Goal: Task Accomplishment & Management: Complete application form

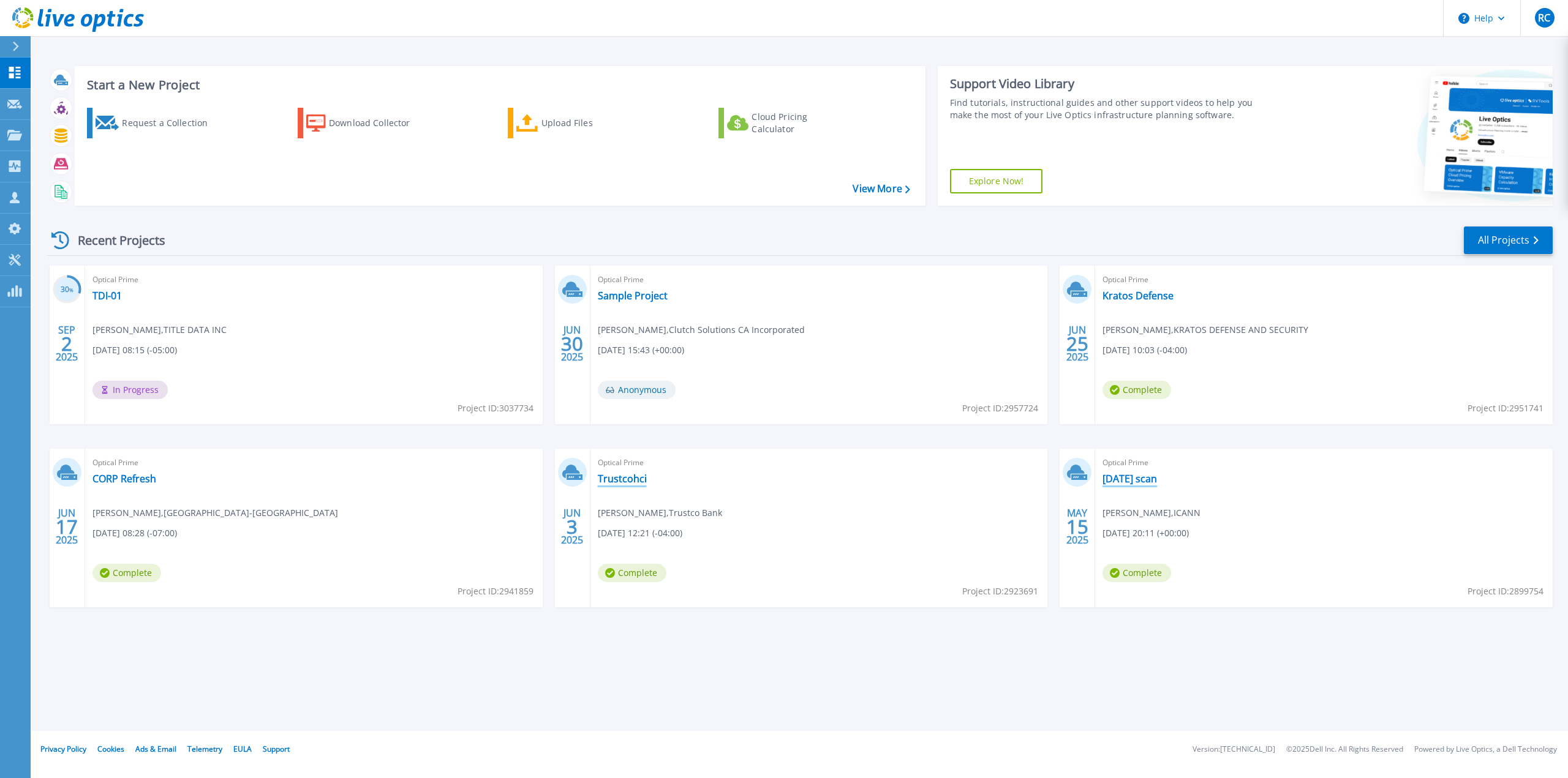
drag, startPoint x: 1138, startPoint y: 479, endPoint x: 625, endPoint y: 473, distance: 513.0
click at [1138, 479] on link "[DATE] scan" at bounding box center [1129, 479] width 55 height 13
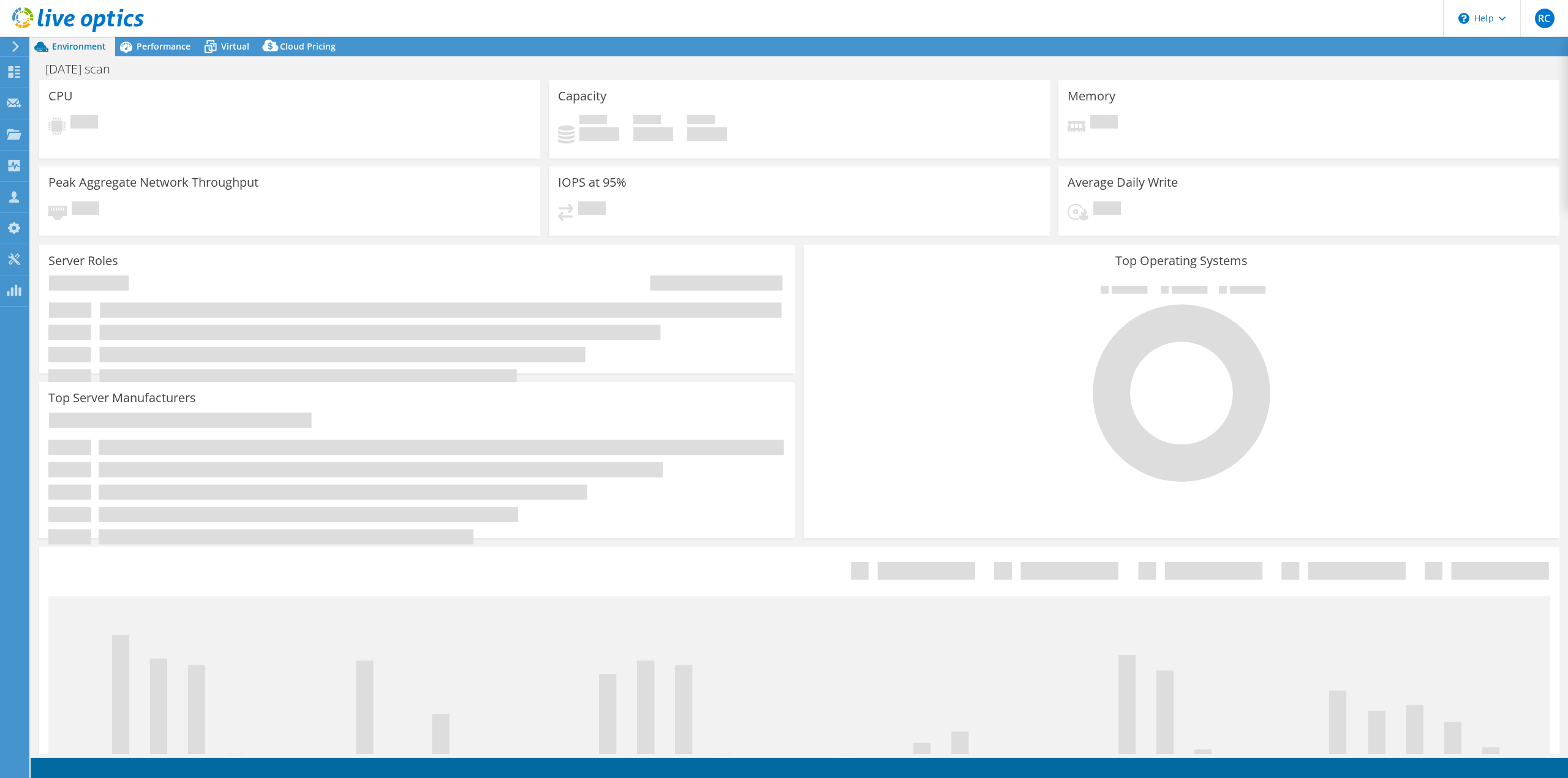
select select "USD"
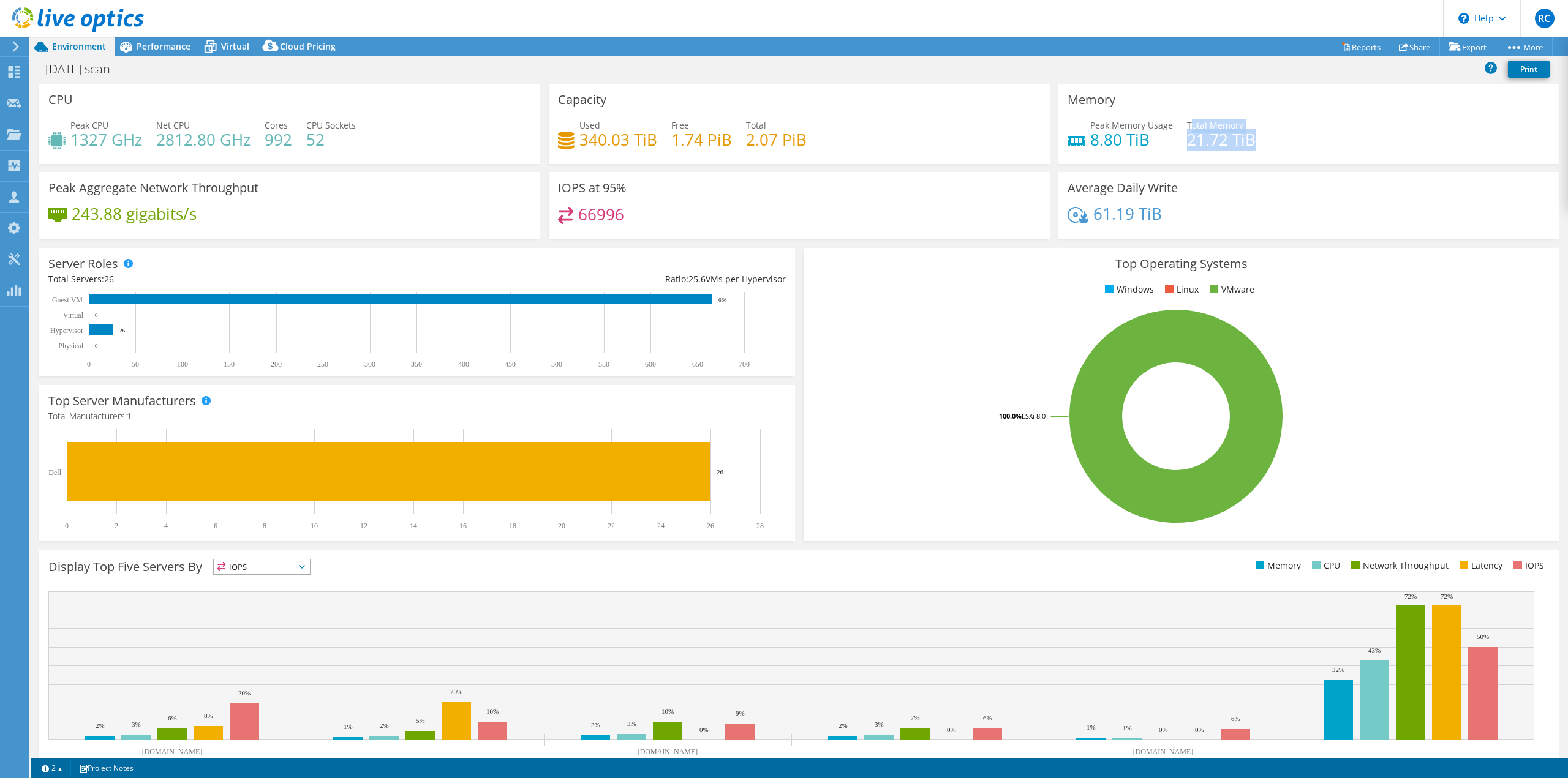
drag, startPoint x: 1183, startPoint y: 126, endPoint x: 1238, endPoint y: 131, distance: 55.2
click at [1245, 131] on div "Total Memory 21.72 TiB" at bounding box center [1221, 133] width 69 height 28
drag, startPoint x: 1087, startPoint y: 127, endPoint x: 1163, endPoint y: 151, distance: 79.7
click at [1144, 150] on div "Peak Memory Usage 8.80 TiB Total Memory 21.72 TiB" at bounding box center [1308, 139] width 483 height 39
drag, startPoint x: 1183, startPoint y: 144, endPoint x: 1281, endPoint y: 144, distance: 98.0
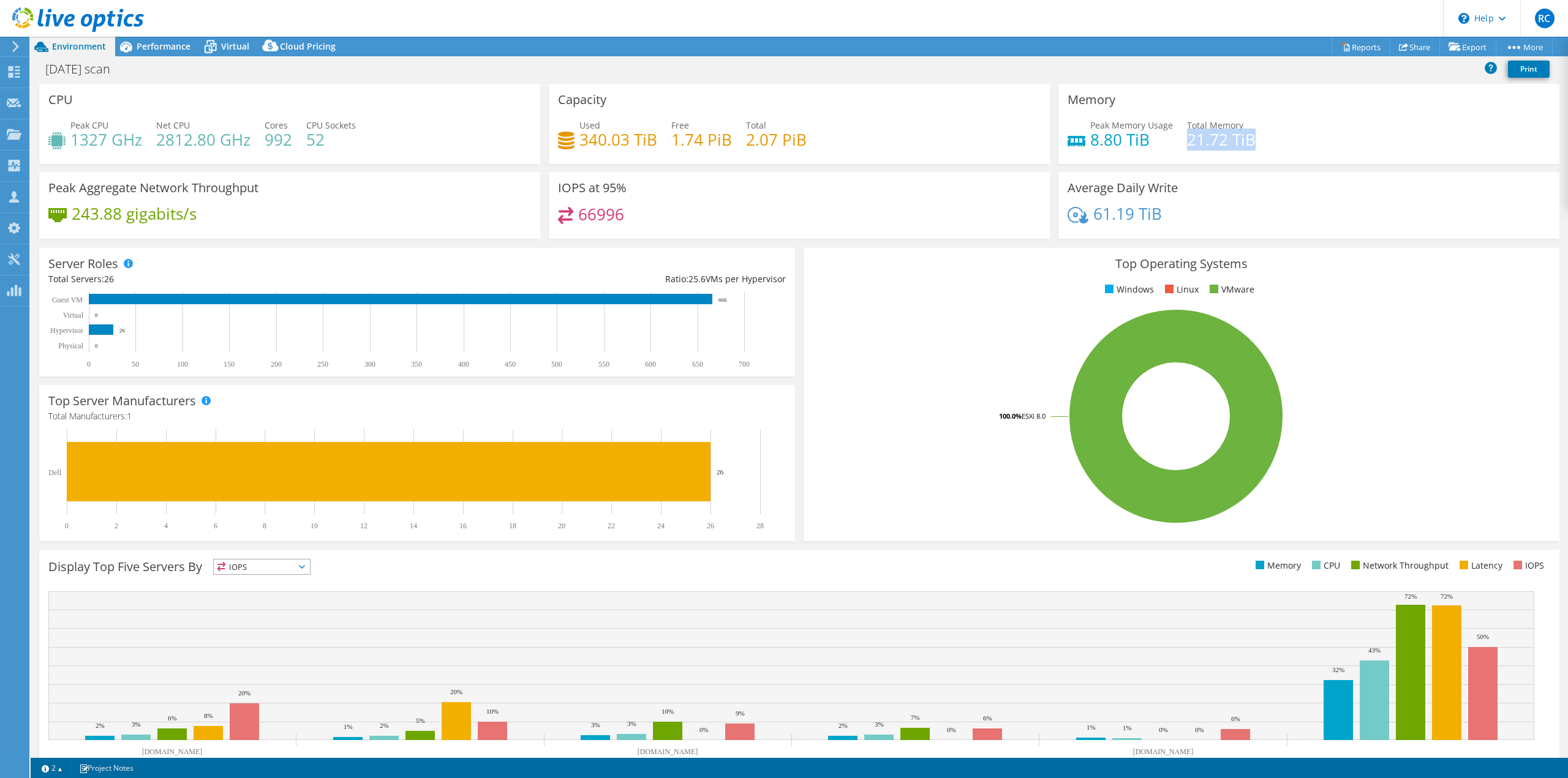
click at [1281, 144] on div "Peak Memory Usage 8.80 TiB Total Memory 21.72 TiB" at bounding box center [1308, 139] width 483 height 39
drag, startPoint x: 1085, startPoint y: 142, endPoint x: 1161, endPoint y: 141, distance: 76.0
click at [1161, 141] on h4 "8.80 TiB" at bounding box center [1131, 139] width 82 height 13
drag, startPoint x: 1187, startPoint y: 140, endPoint x: 1285, endPoint y: 155, distance: 99.1
click at [1285, 155] on div "Peak Memory Usage 8.80 TiB Total Memory 21.72 TiB" at bounding box center [1308, 139] width 483 height 39
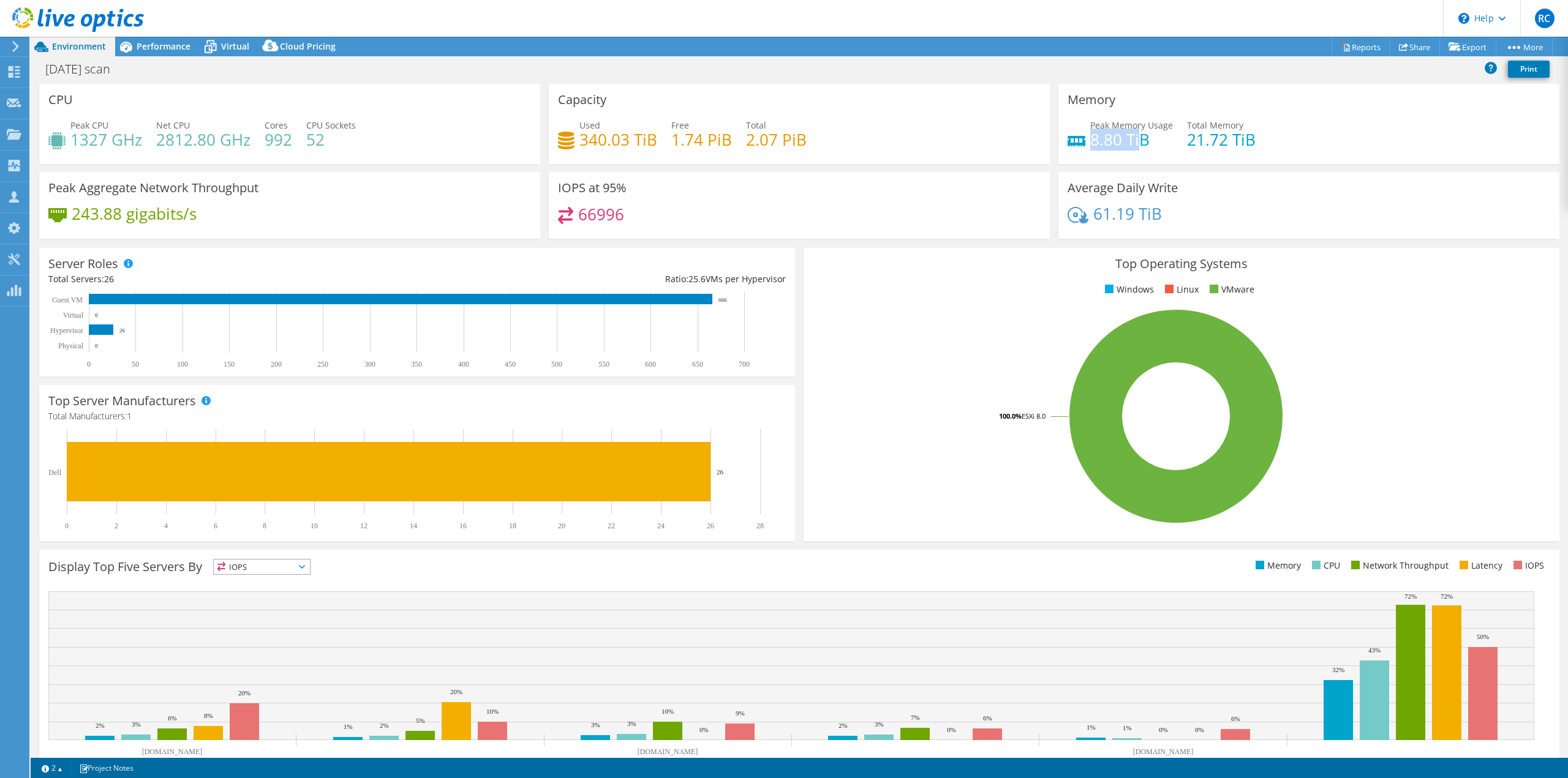
drag, startPoint x: 1097, startPoint y: 136, endPoint x: 1134, endPoint y: 144, distance: 37.9
click at [1135, 144] on h4 "8.80 TiB" at bounding box center [1131, 139] width 82 height 13
click at [161, 51] on span "Performance" at bounding box center [164, 46] width 54 height 12
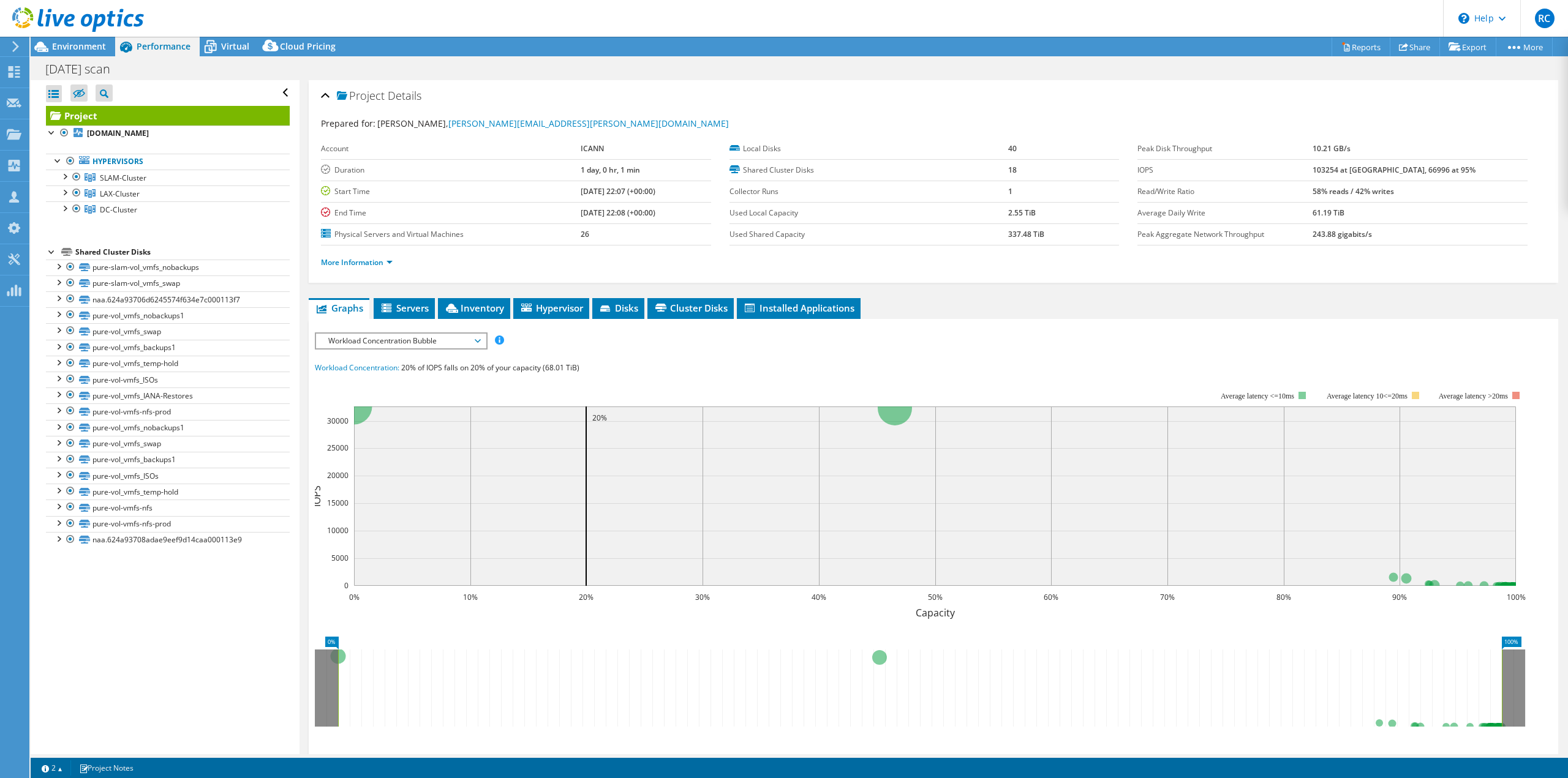
click at [354, 340] on span "Workload Concentration Bubble" at bounding box center [401, 341] width 158 height 14
click at [407, 426] on li "CPU Percentage" at bounding box center [400, 429] width 169 height 14
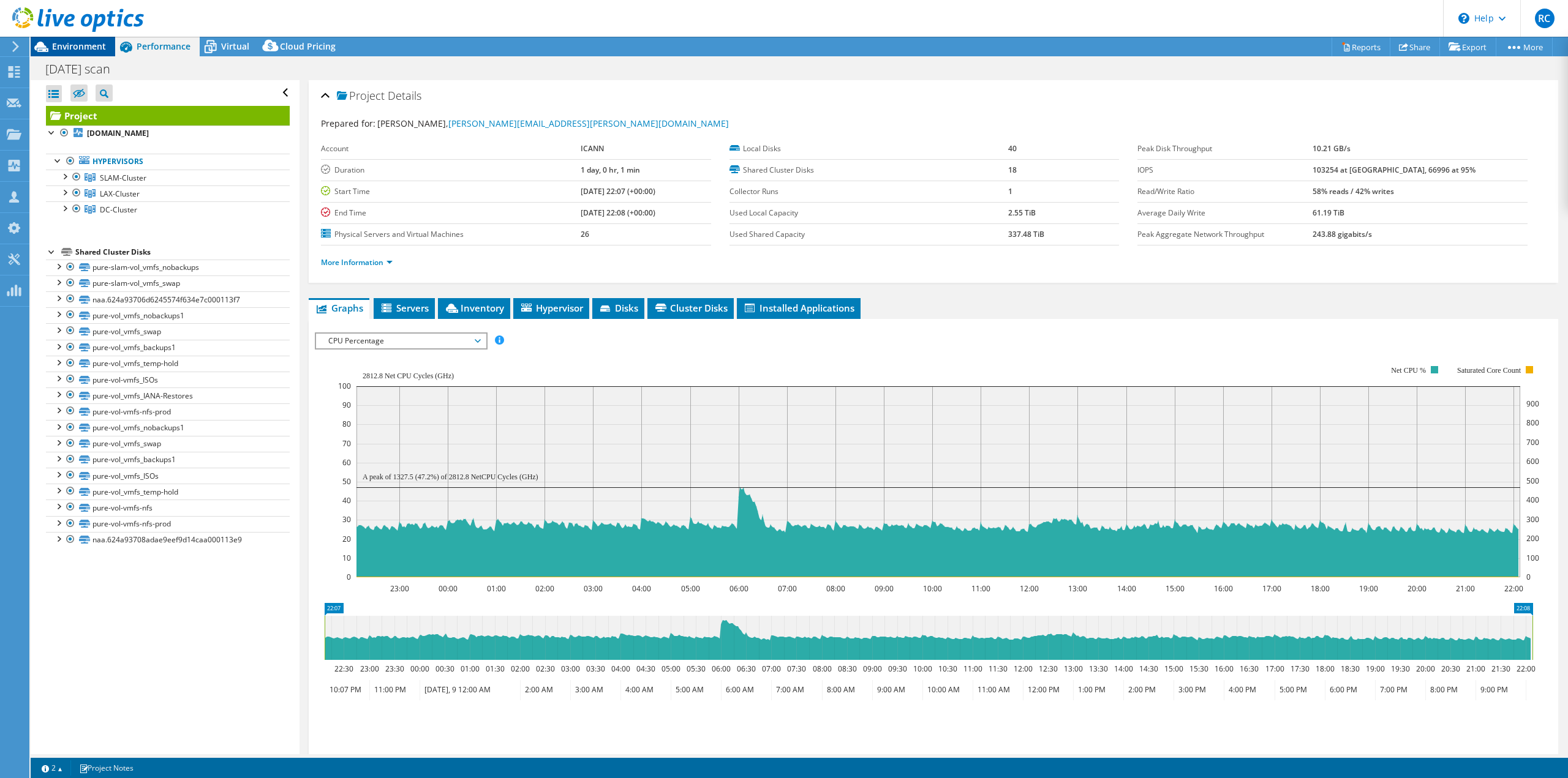
click at [77, 42] on span "Environment" at bounding box center [79, 46] width 54 height 12
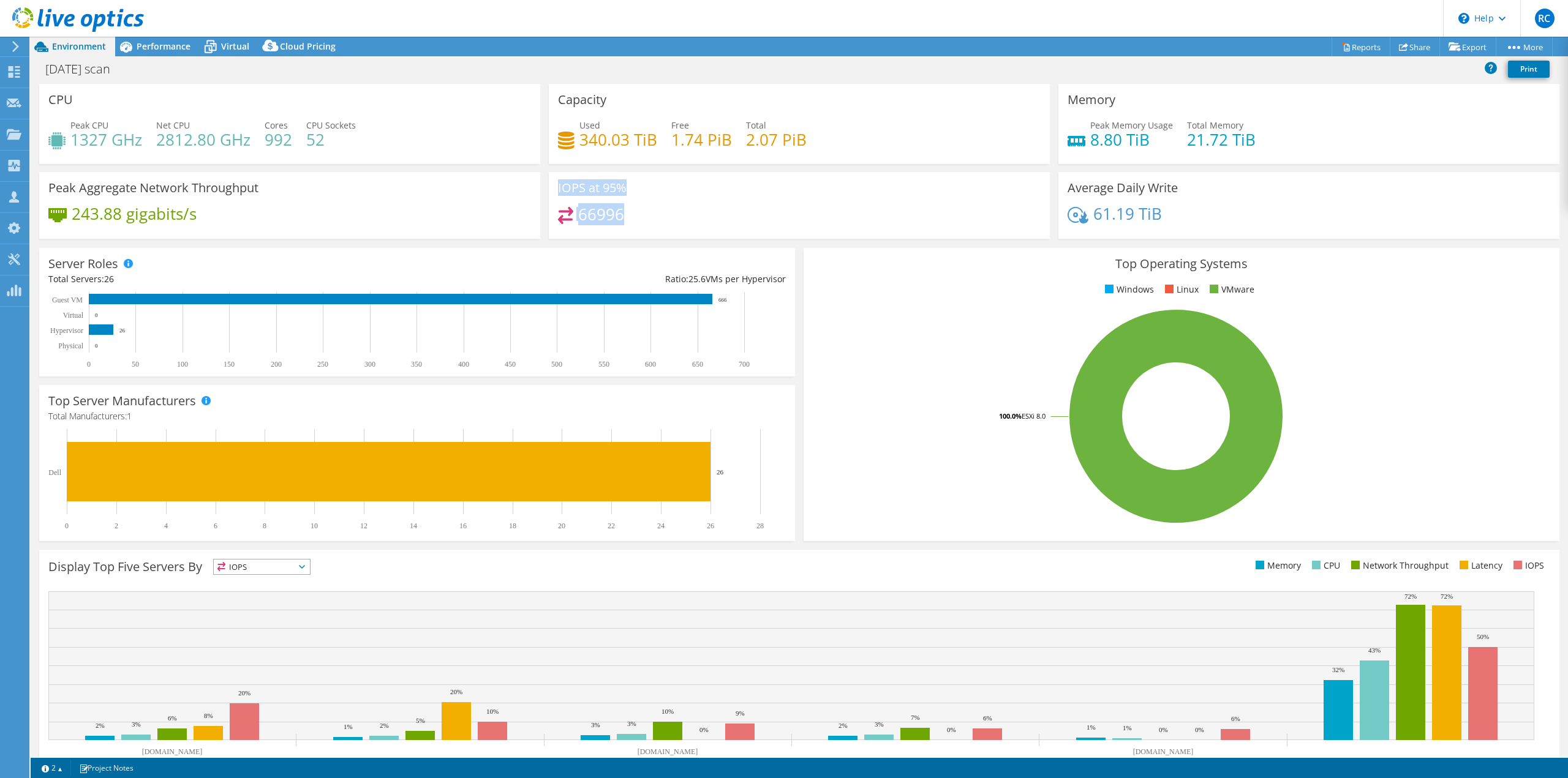
drag, startPoint x: 655, startPoint y: 220, endPoint x: 565, endPoint y: 187, distance: 95.9
click at [556, 183] on div "IOPS at 95% 66996" at bounding box center [799, 205] width 501 height 67
click at [630, 210] on div "66996" at bounding box center [799, 219] width 483 height 26
drag, startPoint x: 598, startPoint y: 206, endPoint x: 647, endPoint y: 209, distance: 49.1
click at [556, 186] on div "IOPS at 95% 66996" at bounding box center [799, 205] width 501 height 67
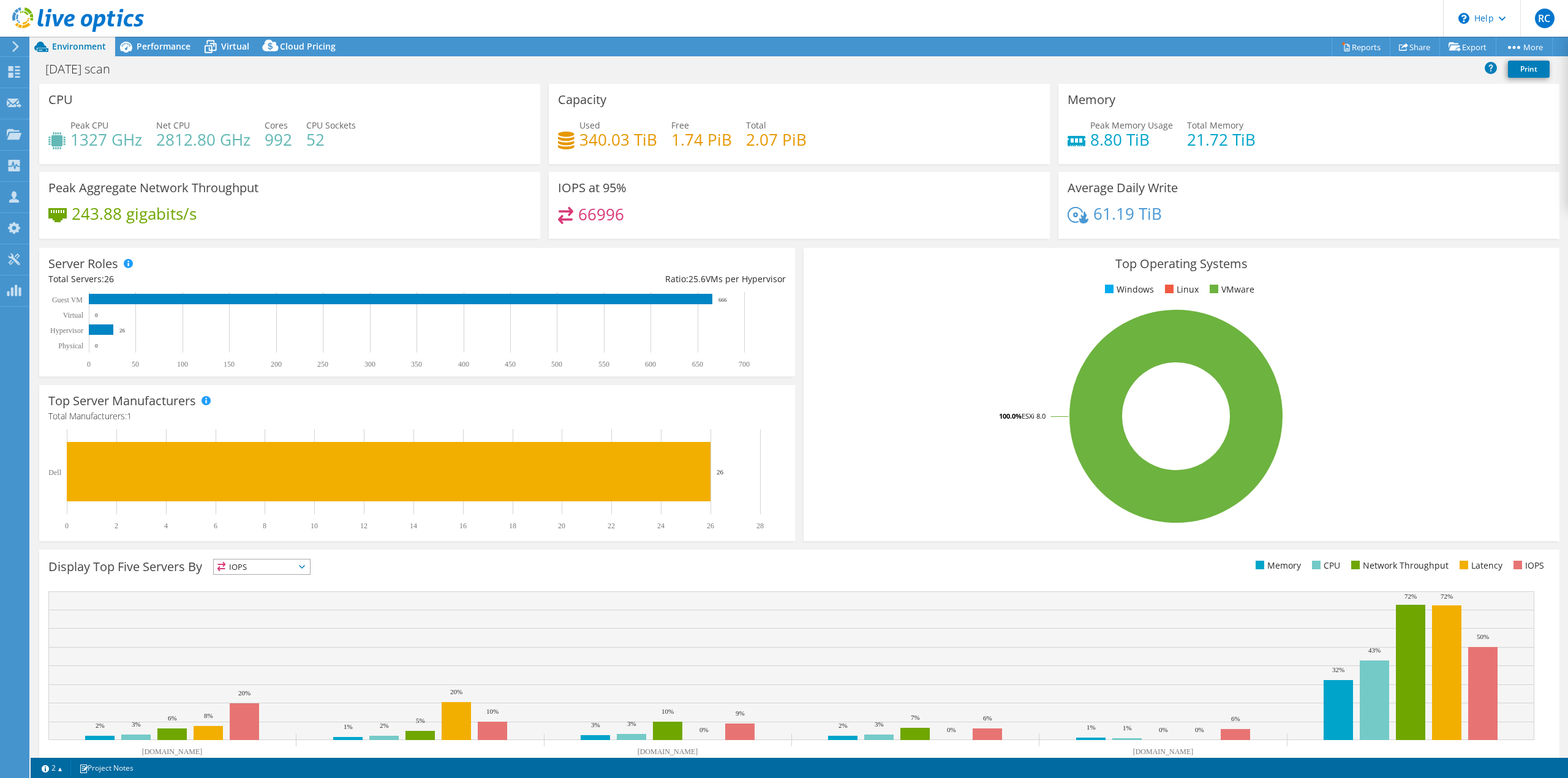
click at [700, 214] on div "66996" at bounding box center [799, 219] width 483 height 26
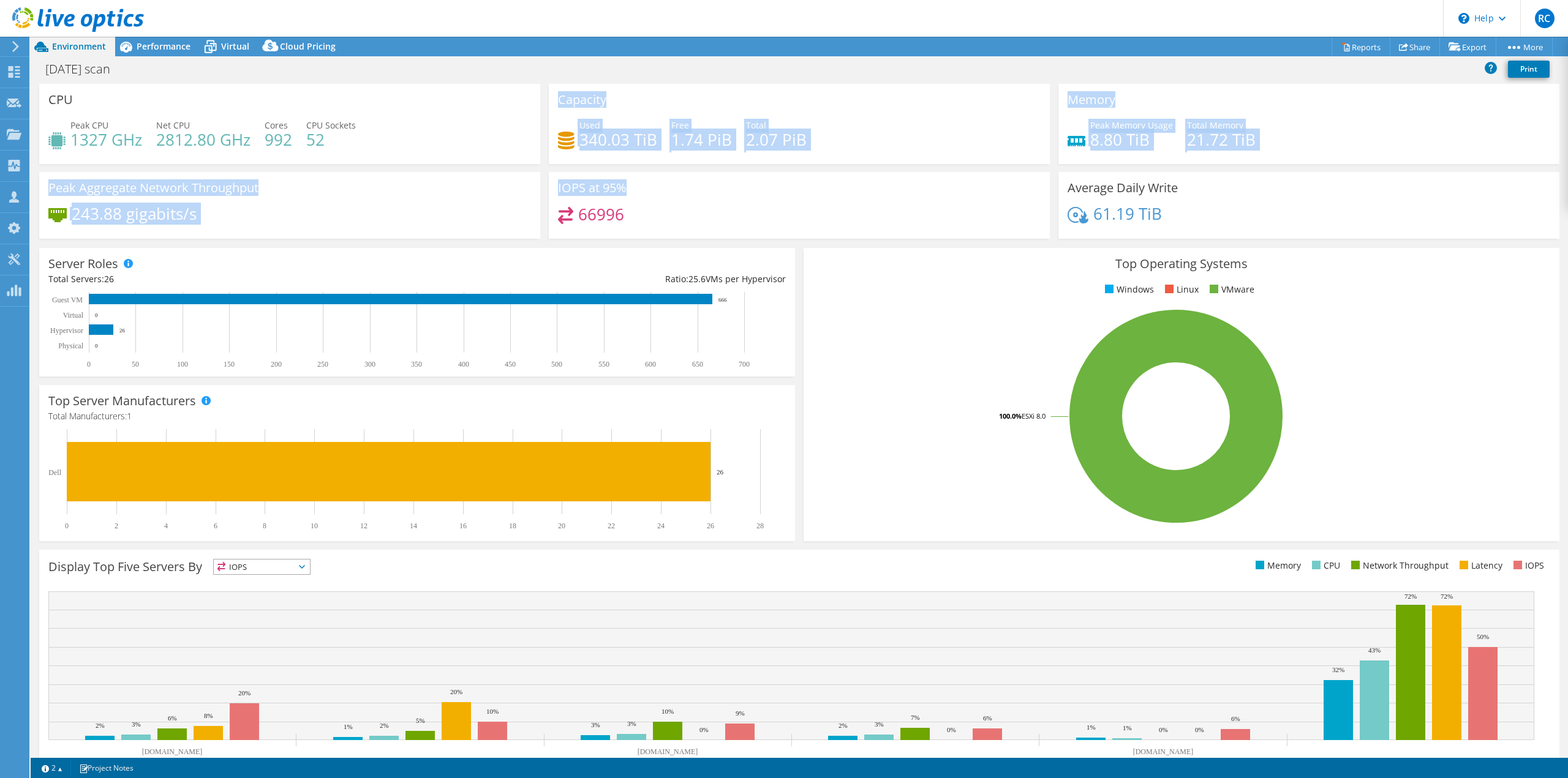
drag, startPoint x: 630, startPoint y: 204, endPoint x: 542, endPoint y: 167, distance: 95.5
click at [539, 166] on div "CPU Peak CPU 1327 GHz Net CPU 2812.80 GHz Cores 992 CPU Sockets 52 Capacity Use…" at bounding box center [799, 166] width 1529 height 163
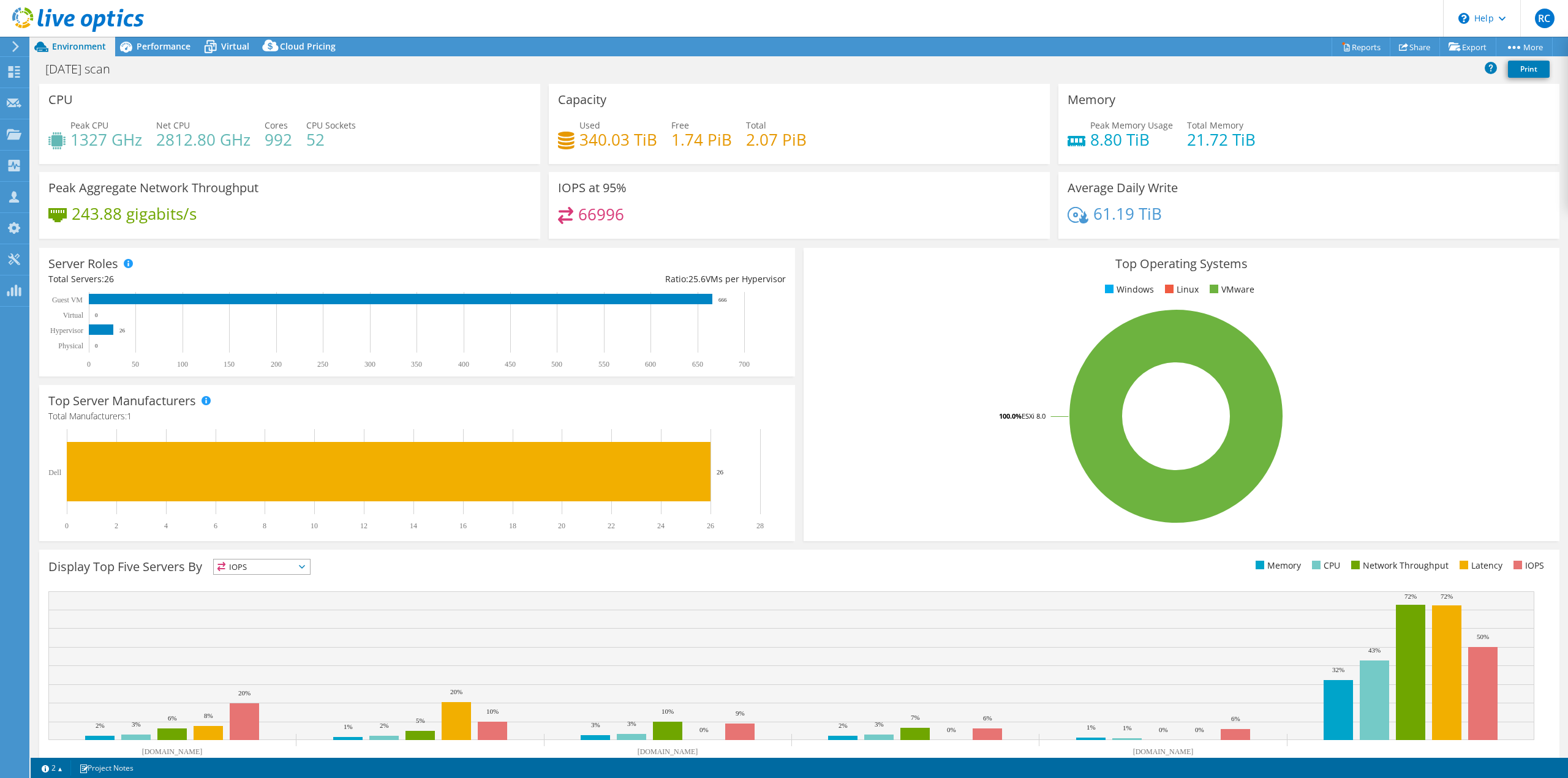
click at [655, 249] on div "Server Roles Physical Servers represent bare metal servers that were targets of…" at bounding box center [417, 312] width 756 height 129
drag, startPoint x: 630, startPoint y: 209, endPoint x: 600, endPoint y: 209, distance: 30.0
click at [523, 178] on div "CPU Peak CPU 1327 GHz Net CPU 2812.80 GHz Cores 992 CPU Sockets 52 Capacity Use…" at bounding box center [799, 166] width 1529 height 163
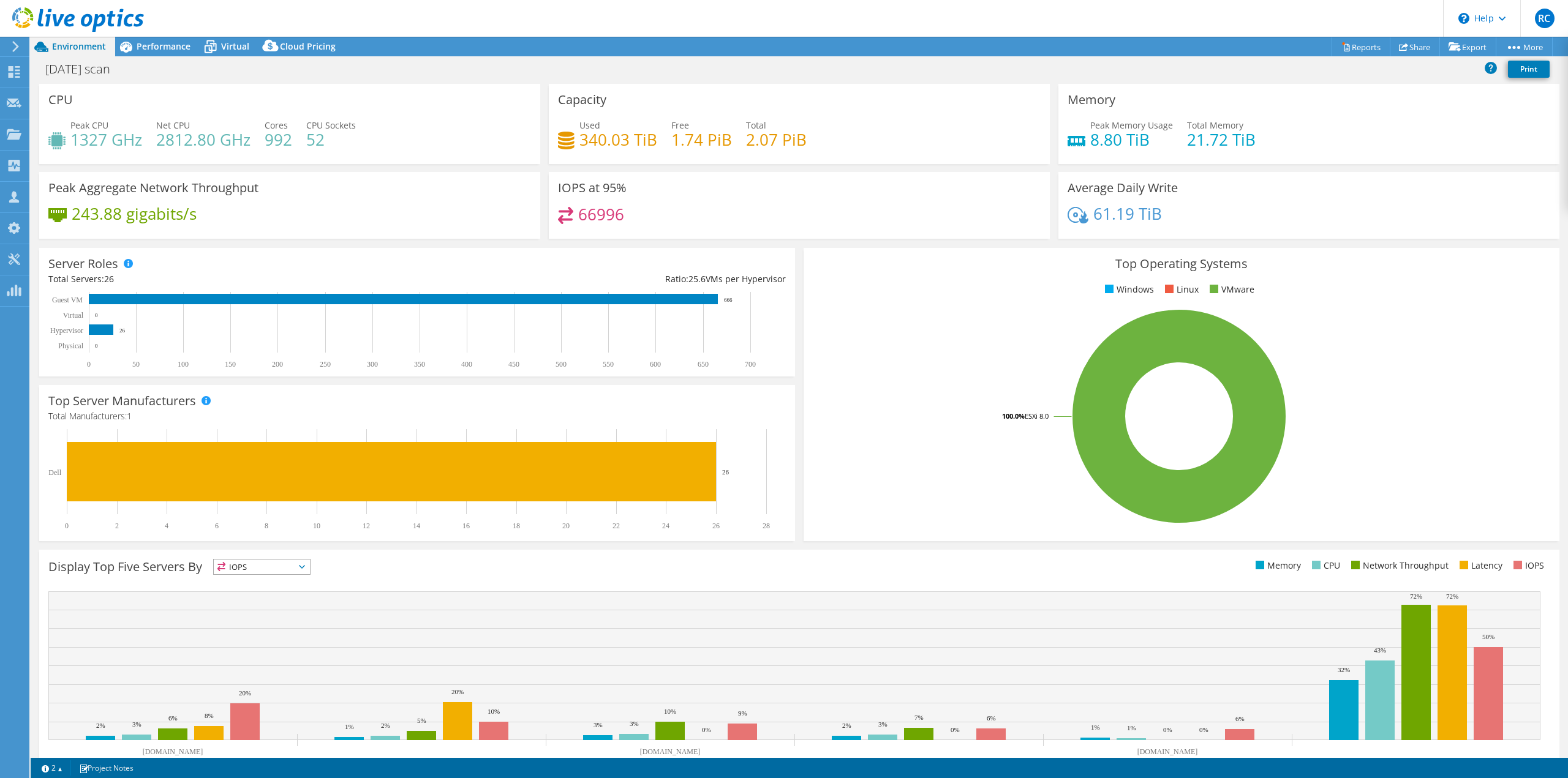
click at [818, 248] on div "Top Operating Systems Windows Linux VMware 100.0% ESXi 8.0" at bounding box center [1181, 395] width 756 height 294
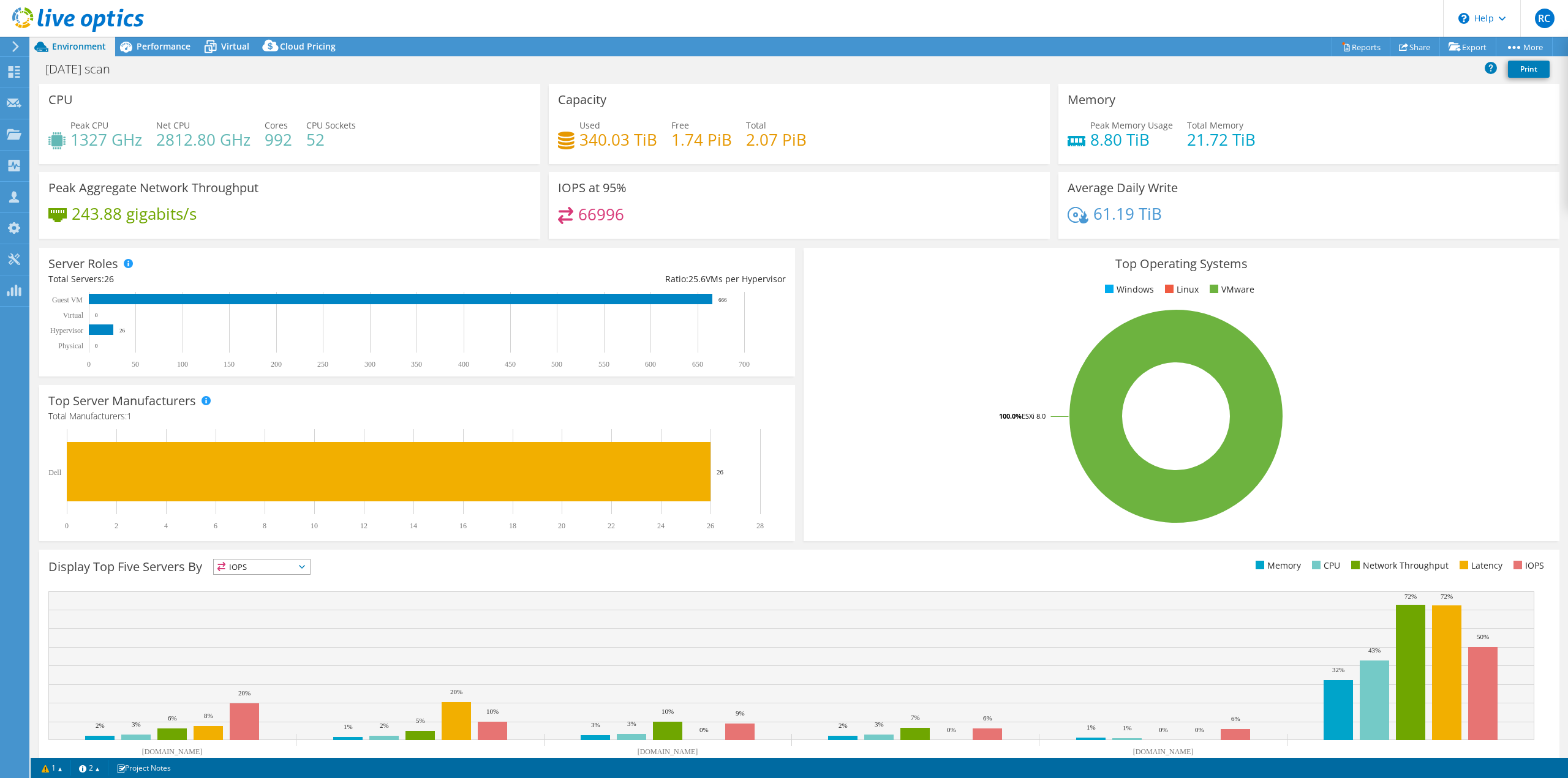
click at [377, 86] on div "CPU Peak CPU 1327 GHz Net CPU 2812.80 GHz Cores 992 CPU Sockets 52" at bounding box center [289, 124] width 501 height 81
click at [72, 23] on icon at bounding box center [78, 20] width 132 height 25
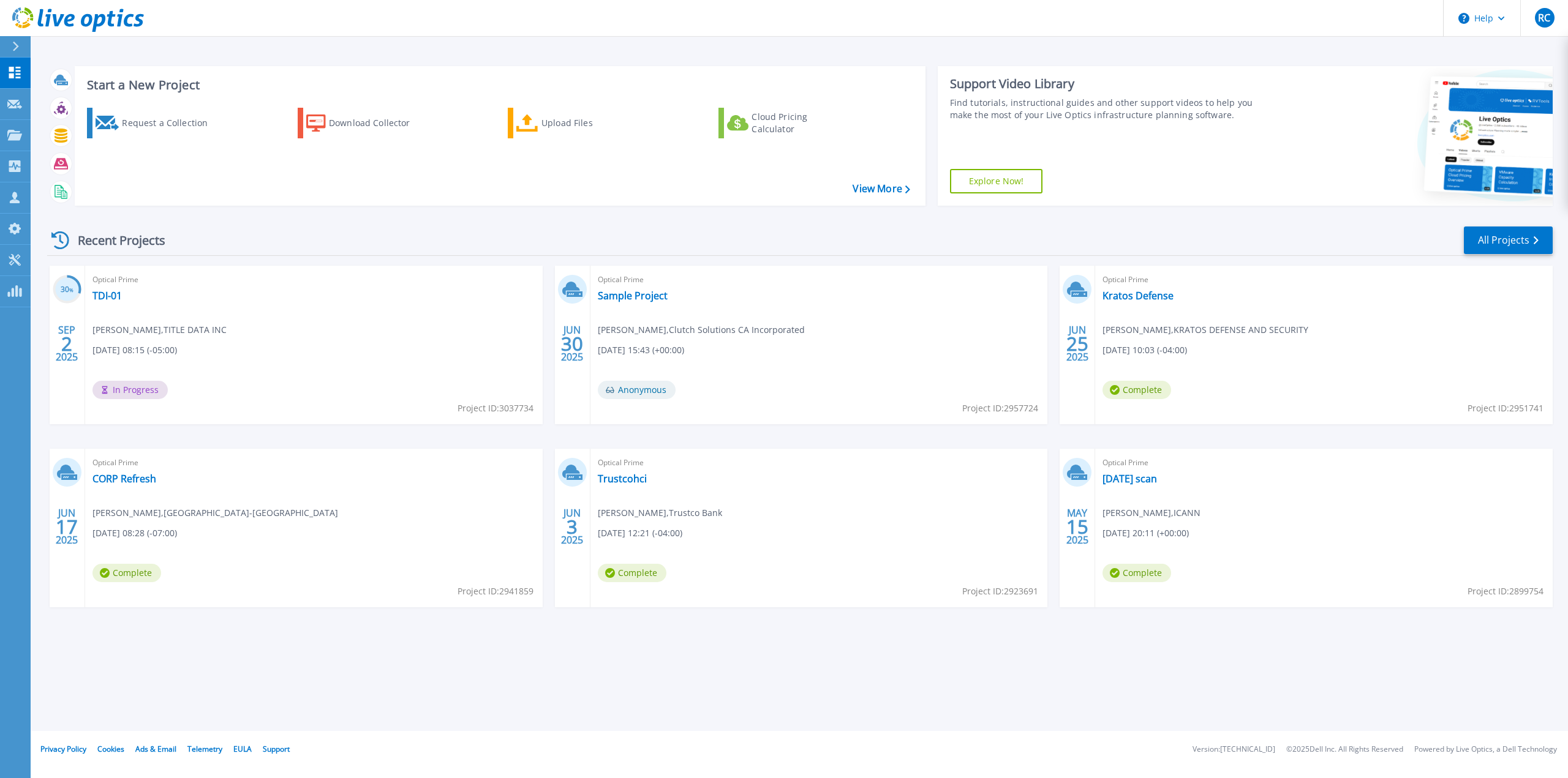
drag, startPoint x: 1147, startPoint y: 290, endPoint x: 445, endPoint y: 386, distance: 708.5
click at [442, 384] on div "Optical Prime TDI-01 Matthew Stassen , TITLE DATA INC 09/02/2025, 08:15 (-05:00…" at bounding box center [313, 345] width 458 height 158
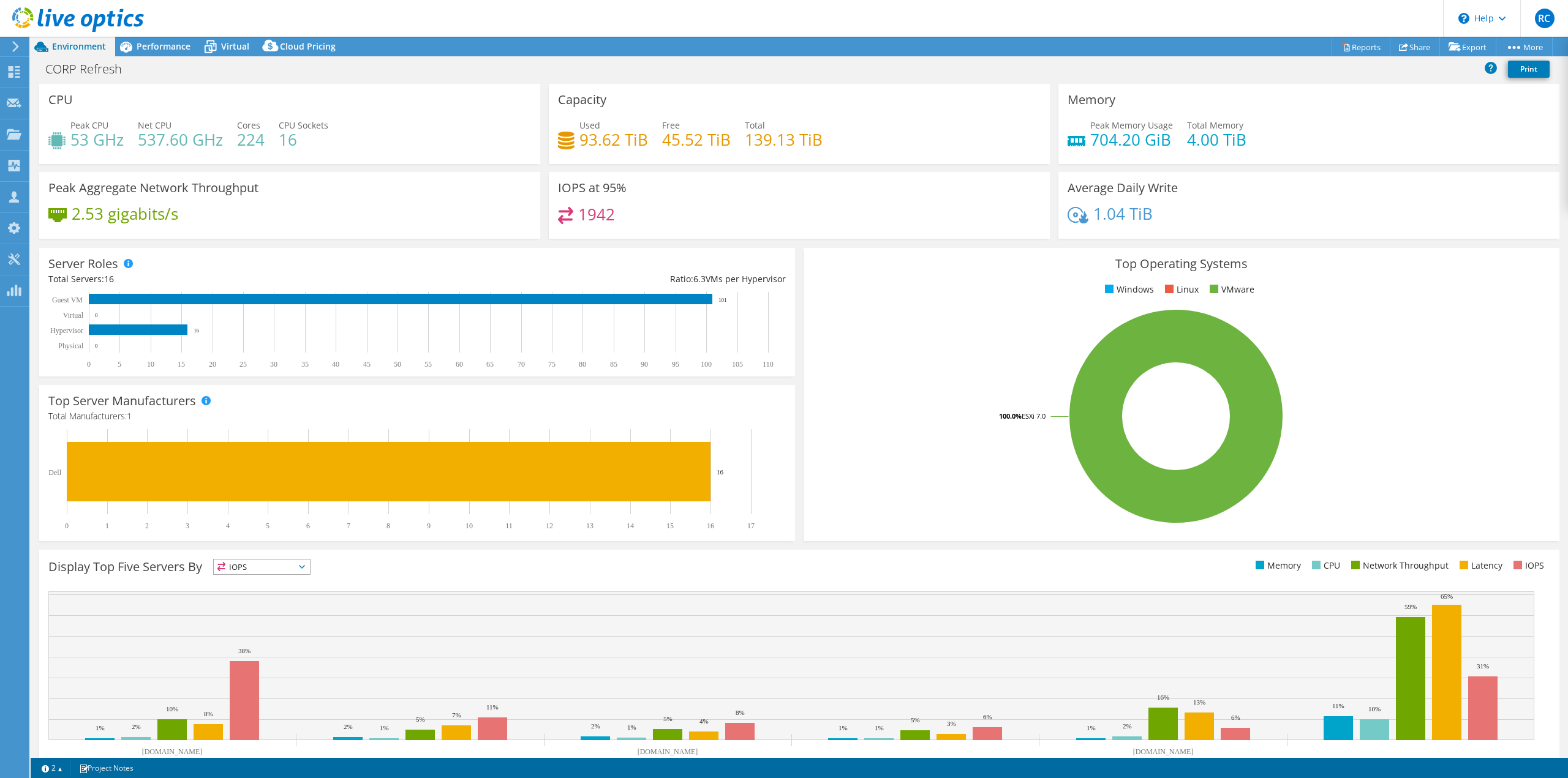
select select "USD"
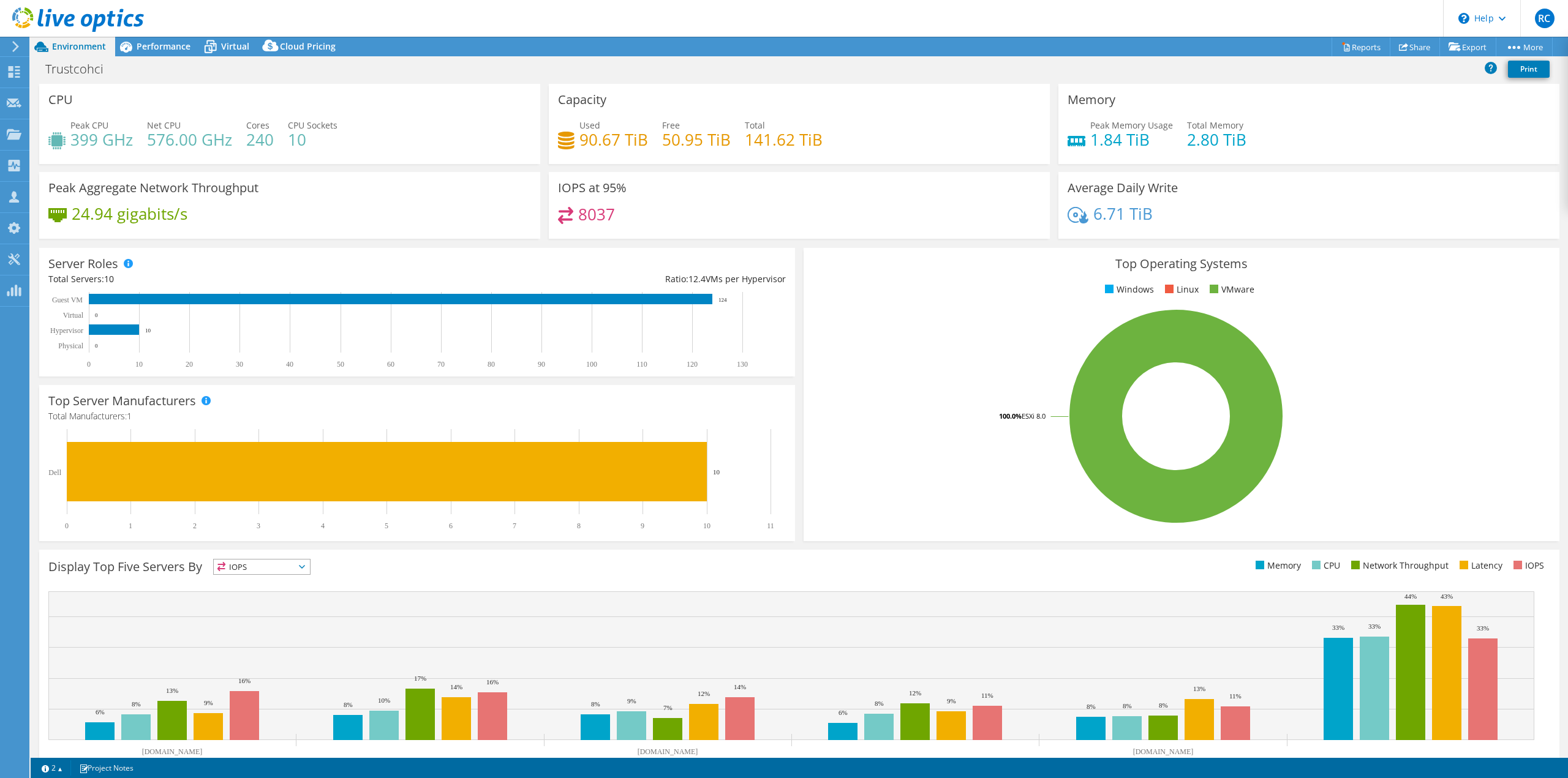
select select "USD"
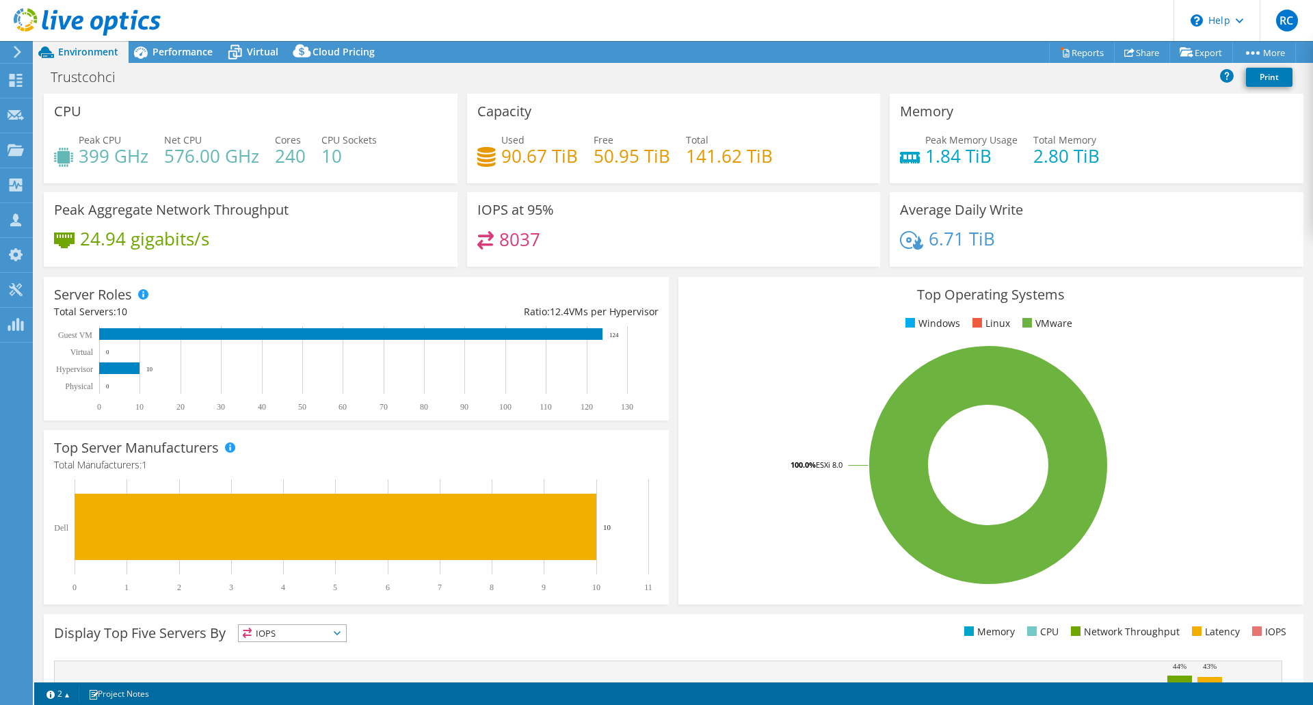
click at [173, 37] on header "RC Channel Partner Rob Caldwell rob.caldwell@clutchsolutions.com Clutch Solutio…" at bounding box center [656, 20] width 1313 height 41
click at [178, 48] on span "Performance" at bounding box center [183, 51] width 60 height 13
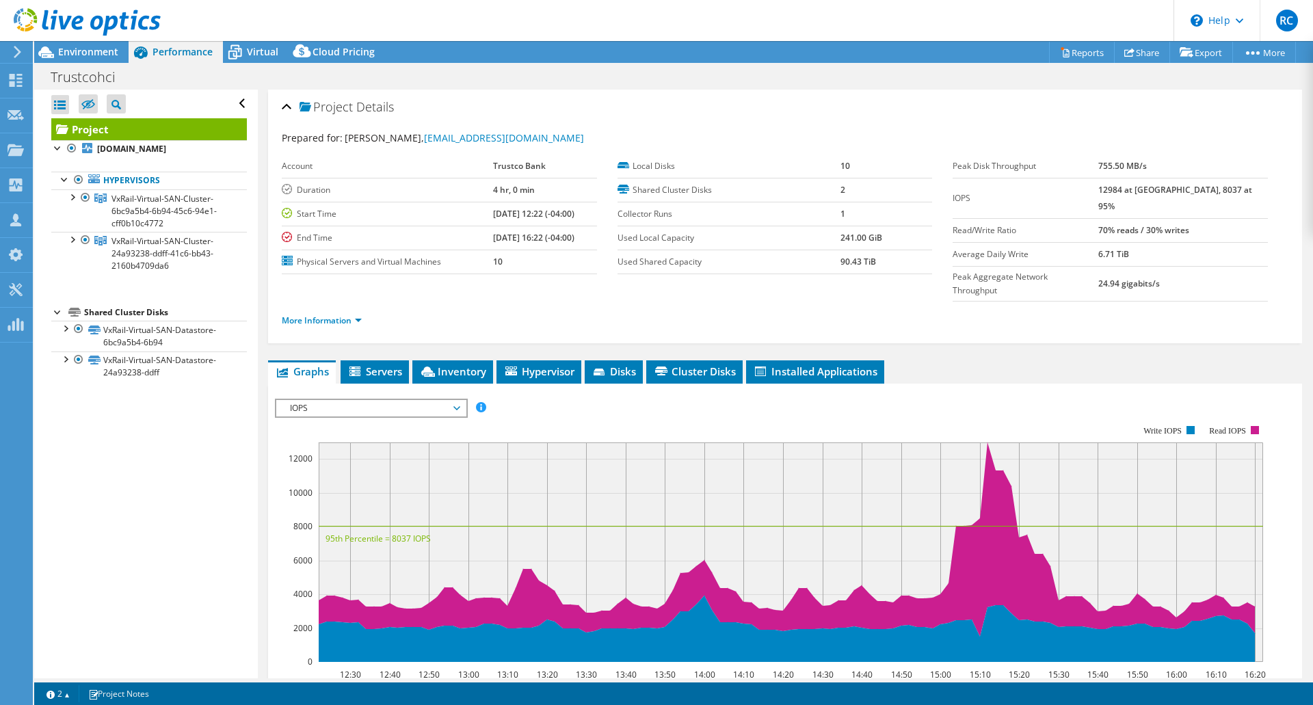
click at [46, 26] on use at bounding box center [87, 21] width 147 height 27
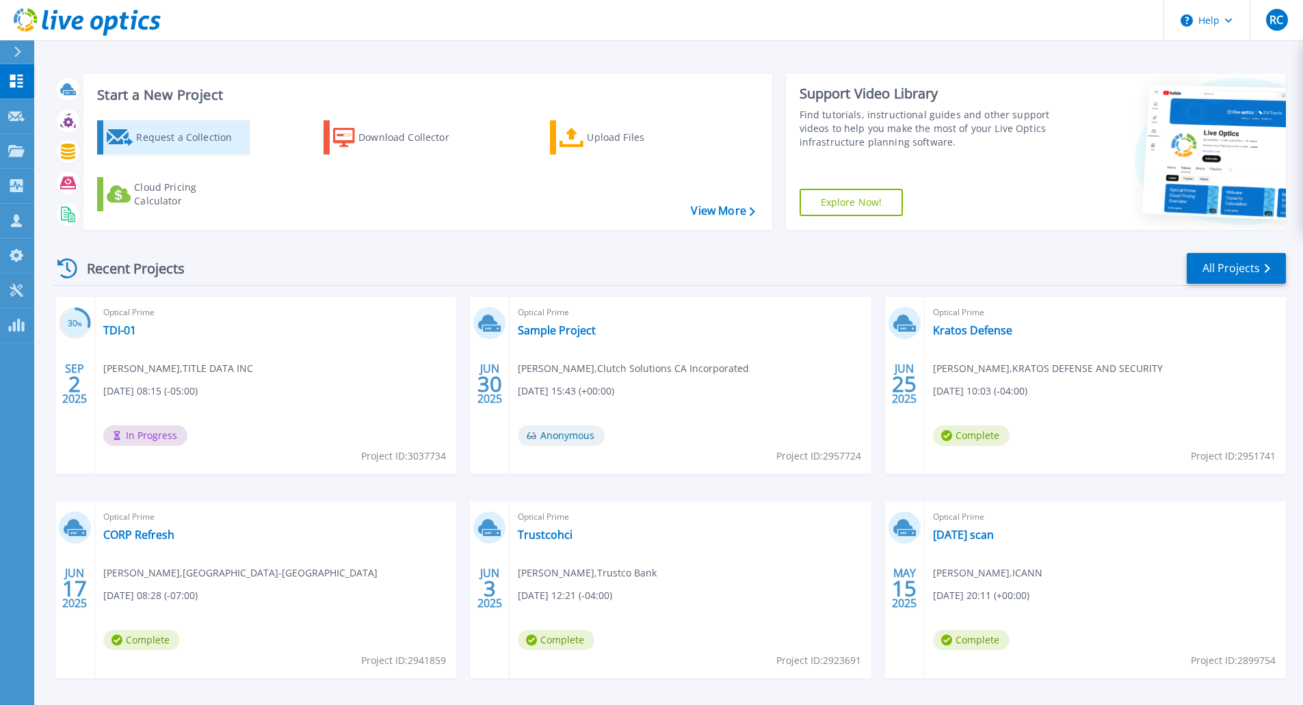
click at [159, 129] on div "Request a Collection" at bounding box center [190, 137] width 109 height 27
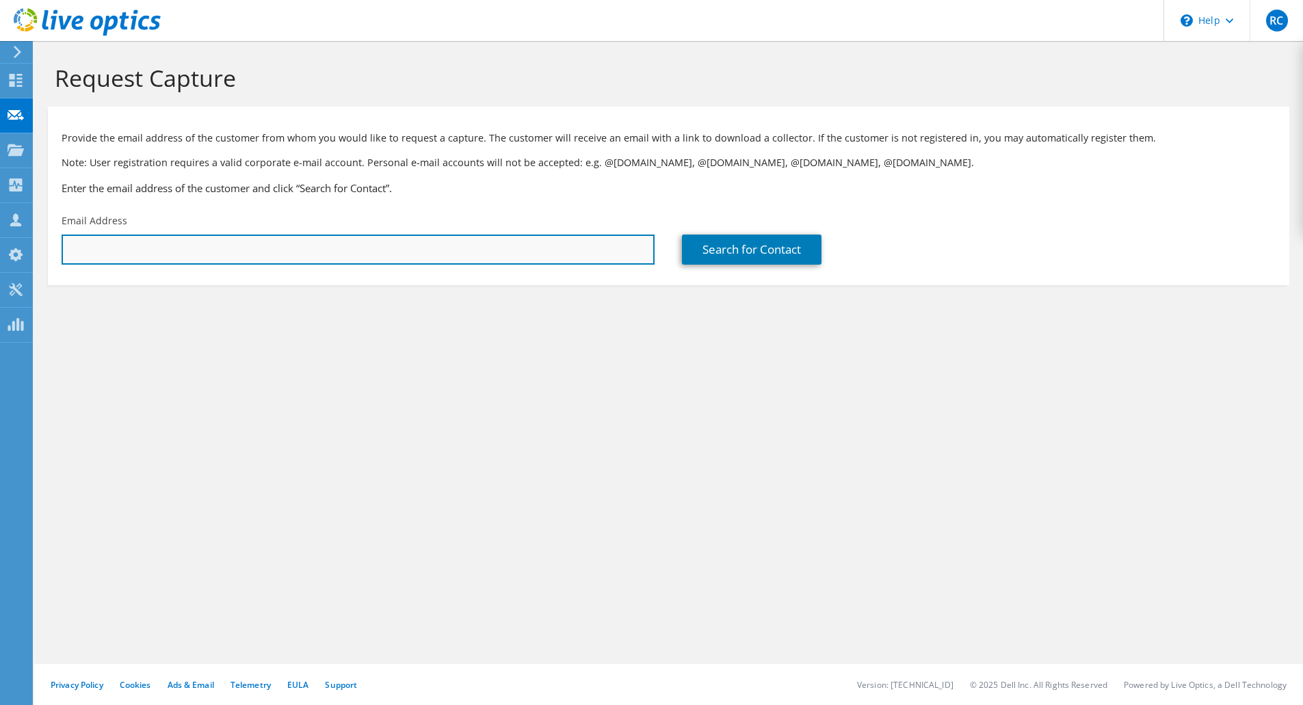
click at [364, 246] on input "text" at bounding box center [358, 250] width 593 height 30
paste input "James Lestrange <James.Lestrange@aoreed.com>"
drag, startPoint x: 152, startPoint y: 248, endPoint x: 92, endPoint y: 250, distance: 60.2
click at [23, 252] on div "RC Channel Partner Rob Caldwell rob.caldwell@clutchsolutions.com Clutch Solutio…" at bounding box center [651, 352] width 1303 height 705
type input "James.Lestrange@aoreed.com"
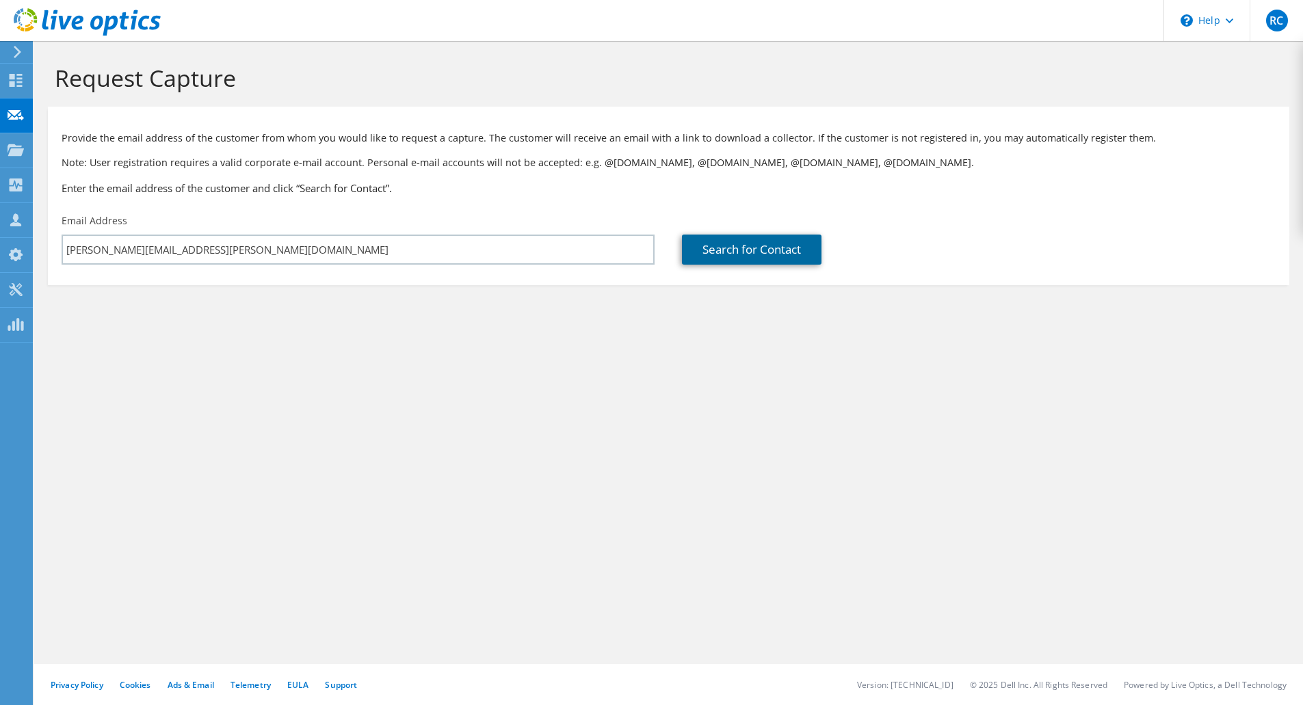
click at [789, 252] on link "Search for Contact" at bounding box center [752, 250] width 140 height 30
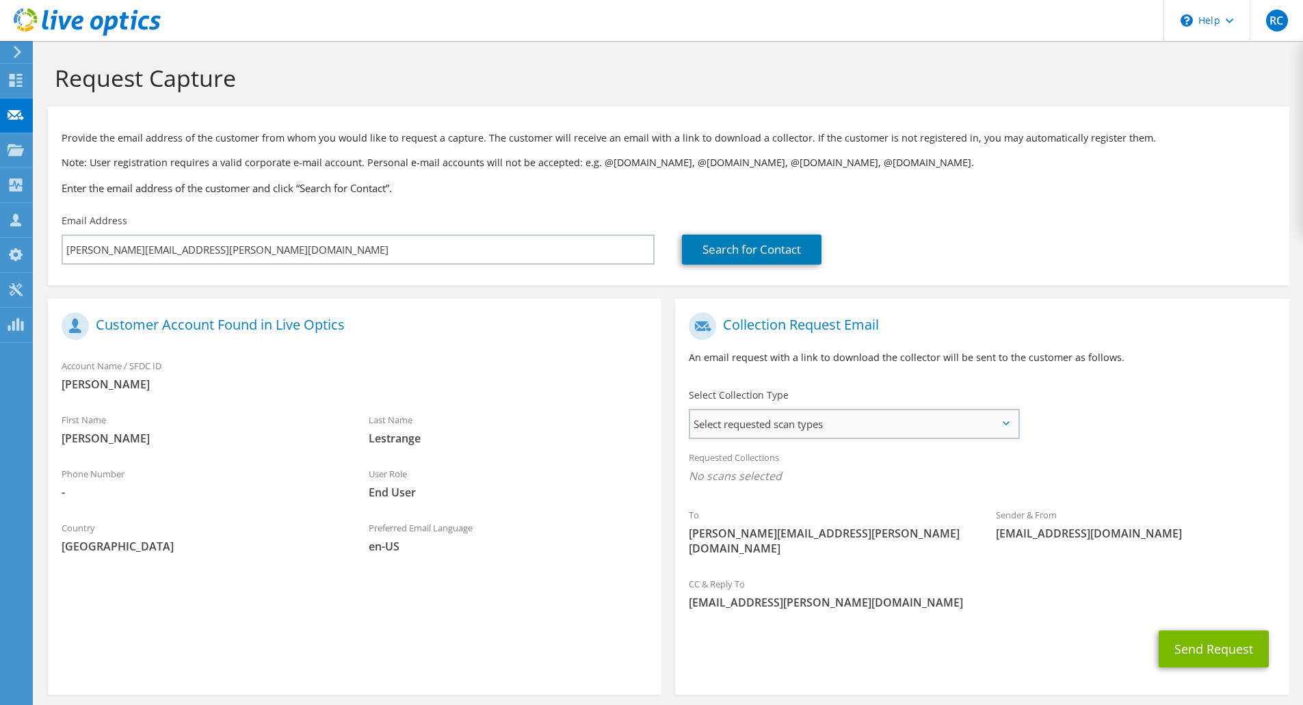
click at [910, 428] on span "Select requested scan types" at bounding box center [854, 423] width 328 height 27
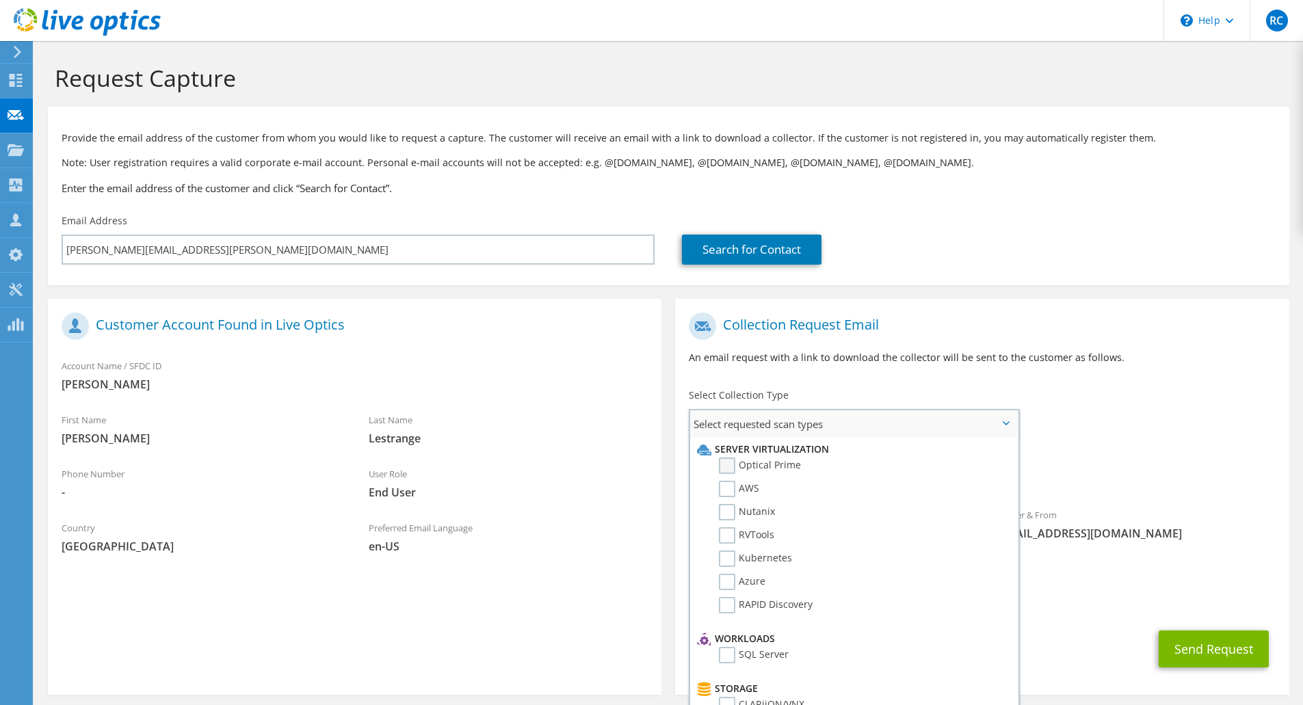
click at [777, 460] on label "Optical Prime" at bounding box center [760, 466] width 82 height 16
click at [0, 0] on input "Optical Prime" at bounding box center [0, 0] width 0 height 0
click at [1156, 391] on div "To James.Lestrange@aoreed.com Sender & From liveoptics@liveoptics.com" at bounding box center [981, 440] width 613 height 268
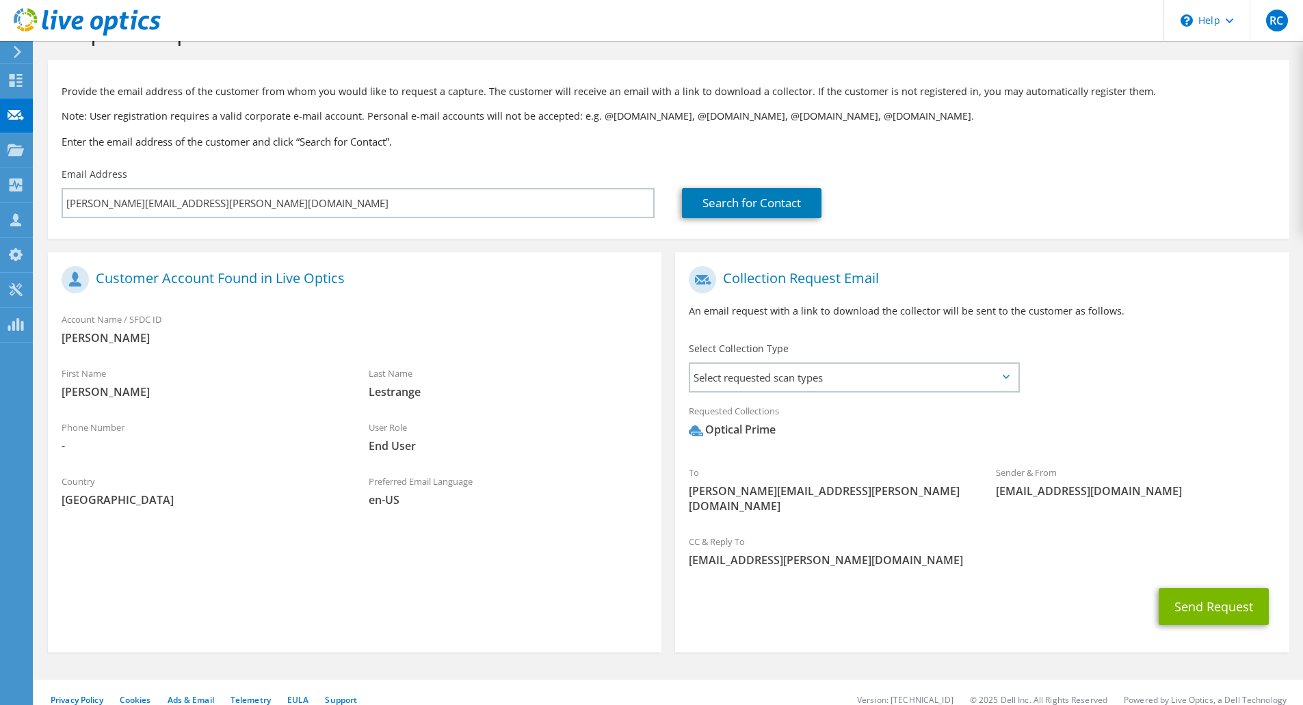
scroll to position [47, 0]
click at [1139, 631] on section "Collection Request Email An email request with a link to download the collector…" at bounding box center [981, 452] width 613 height 400
click at [1186, 589] on button "Send Request" at bounding box center [1213, 605] width 110 height 37
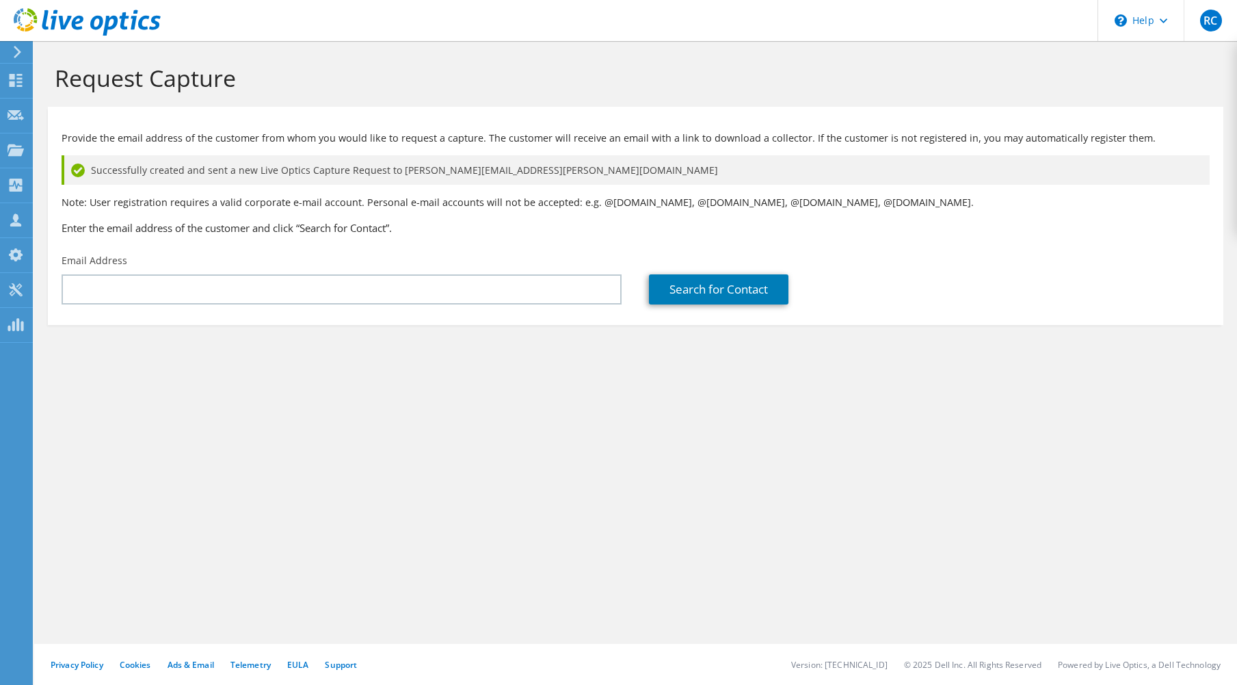
click at [848, 492] on div "Request Capture Provide the email address of the customer from whom you would l…" at bounding box center [635, 363] width 1203 height 644
